Goal: Navigation & Orientation: Go to known website

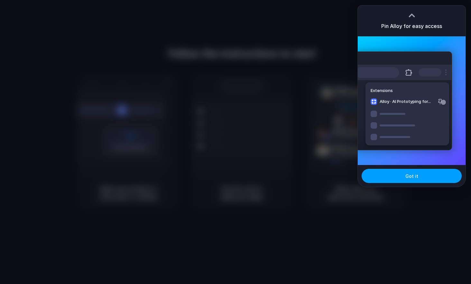
click at [411, 181] on button "Got it" at bounding box center [411, 176] width 100 height 14
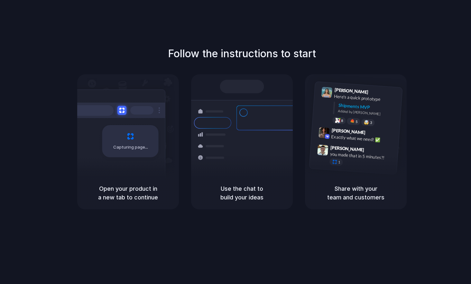
click at [235, 142] on div at bounding box center [235, 142] width 0 height 0
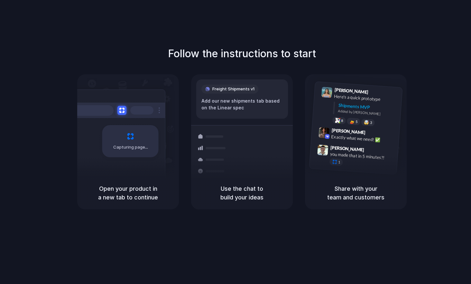
click at [235, 142] on div at bounding box center [235, 142] width 0 height 0
